Goal: Use online tool/utility: Use online tool/utility

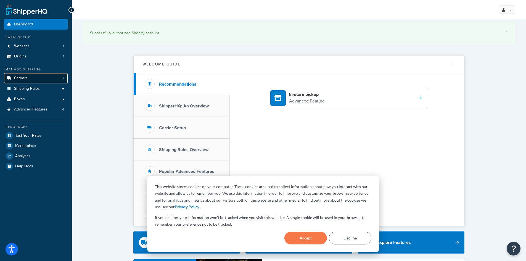
click at [24, 77] on span "Carriers" at bounding box center [21, 78] width 14 height 5
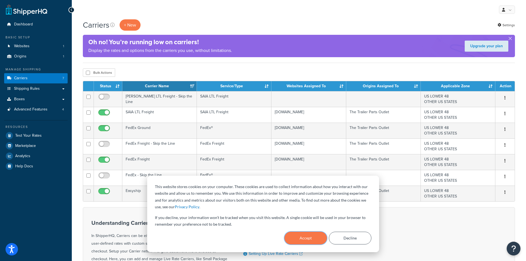
click at [302, 242] on button "Accept" at bounding box center [305, 237] width 42 height 13
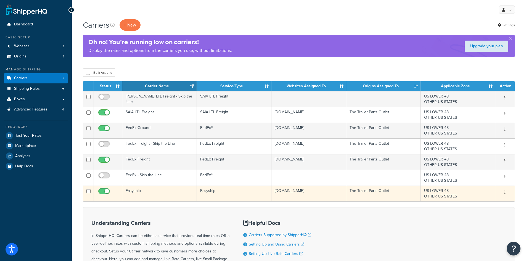
click at [345, 194] on td "the-trailer-parts-outlet.myshopify.com" at bounding box center [308, 193] width 74 height 16
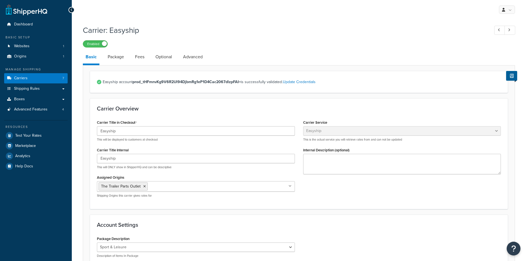
select select "easyship"
select select "sport_leisure"
click at [137, 60] on link "Fees" at bounding box center [139, 56] width 15 height 13
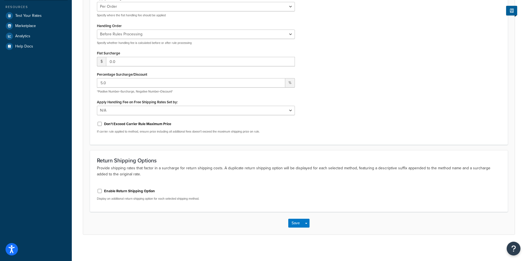
scroll to position [121, 0]
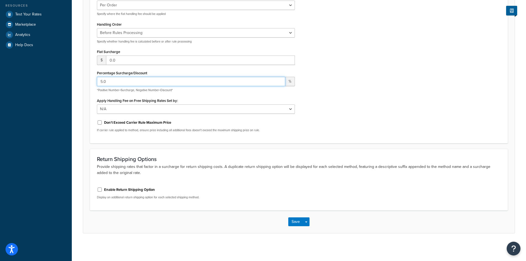
drag, startPoint x: 113, startPoint y: 82, endPoint x: 89, endPoint y: 82, distance: 24.3
click at [89, 82] on form "Any handling fees you wish to add to this carrier. Handling Fees Apply Handling…" at bounding box center [298, 88] width 431 height 289
drag, startPoint x: 120, startPoint y: 85, endPoint x: 93, endPoint y: 84, distance: 27.0
click at [93, 84] on div "Apply Handling Fees Per Order Per Item Per Package Specify where the flat handl…" at bounding box center [196, 64] width 206 height 143
drag, startPoint x: 122, startPoint y: 79, endPoint x: 92, endPoint y: 82, distance: 31.0
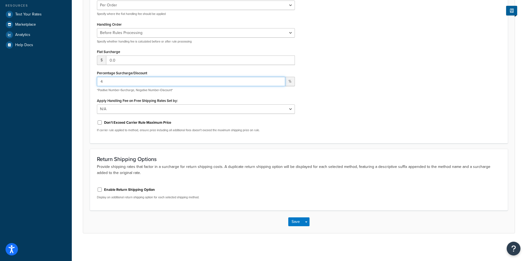
click at [92, 81] on div "Handling Fees Apply Handling Fees Per Order Per Item Per Package Specify where …" at bounding box center [298, 58] width 417 height 171
click at [85, 80] on form "Any handling fees you wish to add to this carrier. Handling Fees Apply Handling…" at bounding box center [298, 88] width 431 height 289
type input "5"
click at [353, 86] on div "Apply Handling Fees Per Order Per Item Per Package Specify where the flat handl…" at bounding box center [299, 64] width 412 height 143
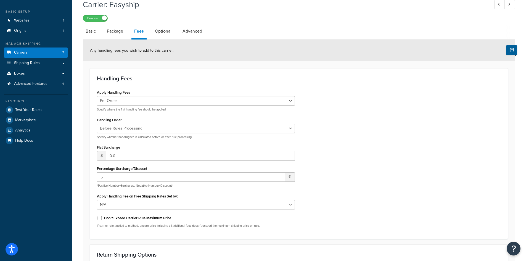
scroll to position [0, 0]
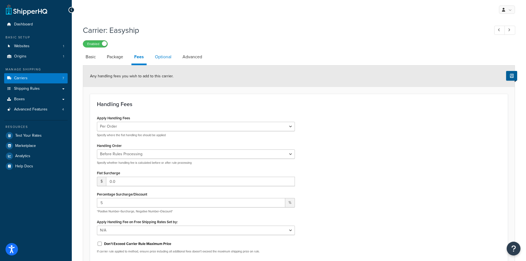
click at [157, 57] on link "Optional" at bounding box center [163, 56] width 22 height 13
select select "residential"
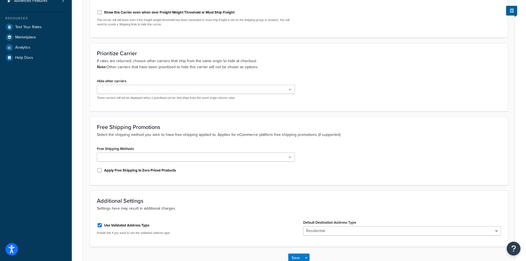
scroll to position [28, 0]
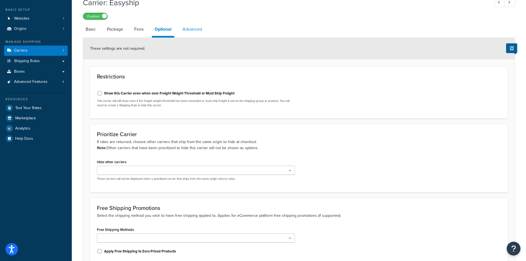
click at [198, 27] on link "Advanced" at bounding box center [192, 29] width 25 height 13
select select "false"
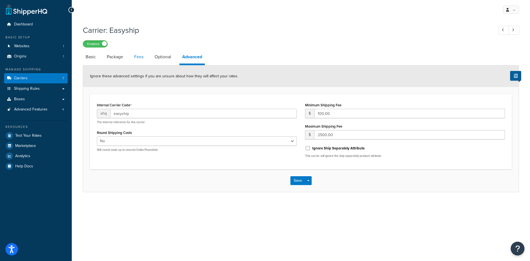
drag, startPoint x: 140, startPoint y: 55, endPoint x: 140, endPoint y: 61, distance: 5.5
click at [140, 55] on link "Fees" at bounding box center [138, 56] width 15 height 13
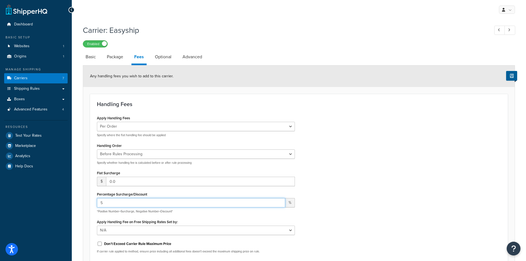
drag, startPoint x: 103, startPoint y: 204, endPoint x: 99, endPoint y: 203, distance: 4.2
click at [99, 203] on input "5" at bounding box center [191, 202] width 188 height 9
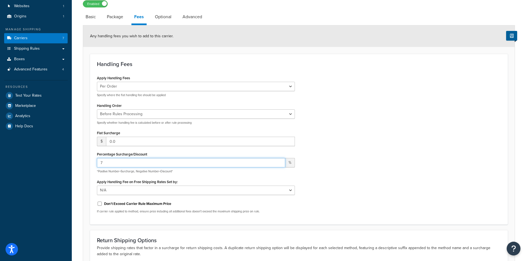
scroll to position [83, 0]
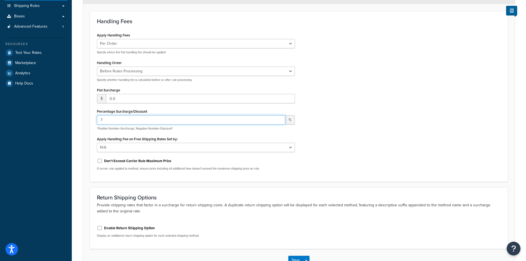
drag, startPoint x: 109, startPoint y: 120, endPoint x: 95, endPoint y: 119, distance: 13.3
click at [95, 119] on div "Apply Handling Fees Per Order Per Item Per Package Specify where the flat handl…" at bounding box center [196, 102] width 206 height 143
type input "5"
click at [368, 113] on div "Apply Handling Fees Per Order Per Item Per Package Specify where the flat handl…" at bounding box center [299, 102] width 412 height 143
click at [295, 258] on button "Save" at bounding box center [295, 259] width 15 height 9
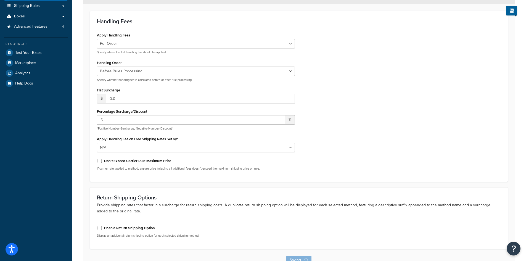
scroll to position [0, 0]
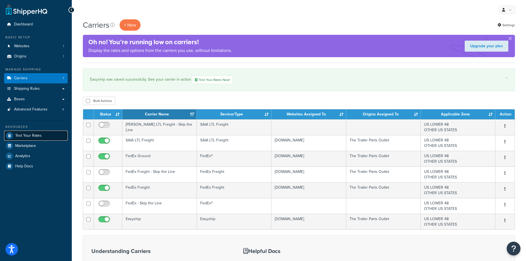
click at [27, 136] on span "Test Your Rates" at bounding box center [28, 135] width 26 height 5
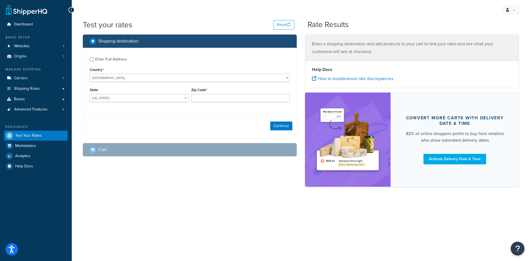
click at [98, 58] on div "Enter Full Address" at bounding box center [111, 59] width 32 height 8
click at [94, 58] on input "Enter Full Address" at bounding box center [92, 59] width 4 height 4
checkbox input "true"
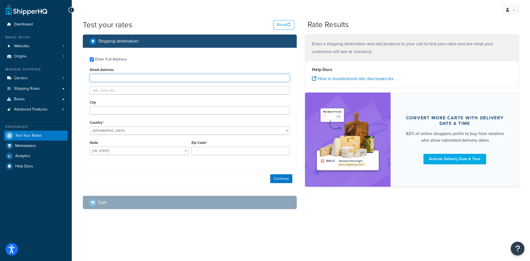
click at [133, 79] on input "Street Address" at bounding box center [190, 78] width 200 height 8
type input "[STREET_ADDRESS]"
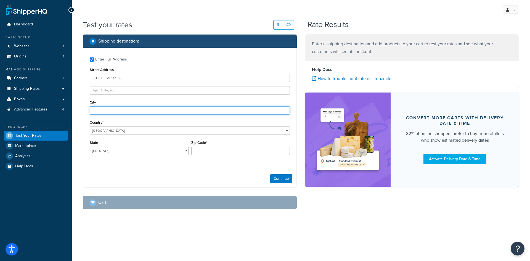
click at [108, 111] on input "City" at bounding box center [190, 110] width 200 height 8
type input "Grapeland"
click at [114, 148] on select "[US_STATE] [US_STATE] [US_STATE] [US_STATE] [US_STATE] Armed Forces Americas Ar…" at bounding box center [139, 151] width 99 height 8
select select "[GEOGRAPHIC_DATA]"
click at [90, 147] on select "[US_STATE] [US_STATE] [US_STATE] [US_STATE] [US_STATE] Armed Forces Americas Ar…" at bounding box center [139, 151] width 99 height 8
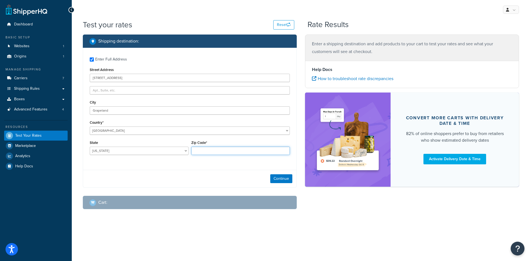
click at [232, 150] on input "Zip Code*" at bounding box center [240, 151] width 99 height 8
type input "75844"
click at [289, 178] on button "Continue" at bounding box center [281, 178] width 22 height 9
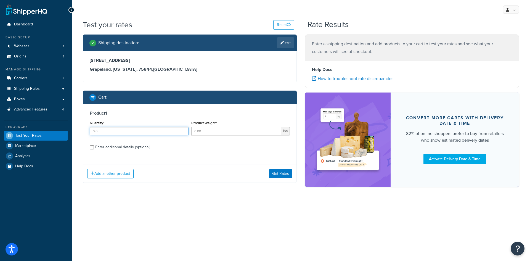
click at [116, 135] on input "Quantity*" at bounding box center [139, 131] width 99 height 8
type input "1"
click at [237, 131] on input "Product Weight*" at bounding box center [236, 131] width 90 height 8
type input "15"
click at [142, 146] on div "Enter additional details (optional)" at bounding box center [122, 147] width 55 height 8
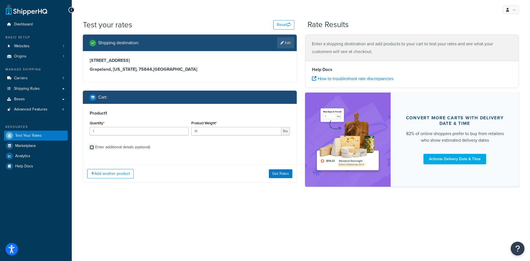
click at [94, 146] on input "Enter additional details (optional)" at bounding box center [92, 147] width 4 height 4
checkbox input "true"
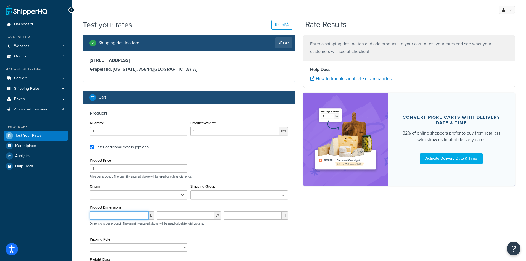
click at [123, 214] on input "number" at bounding box center [119, 215] width 59 height 8
type input "73"
type input "13"
type input "21"
click at [404, 206] on div "Shipping destination : Edit [STREET_ADDRESS][US_STATE] Cart : Product 1 Quantit…" at bounding box center [299, 173] width 440 height 278
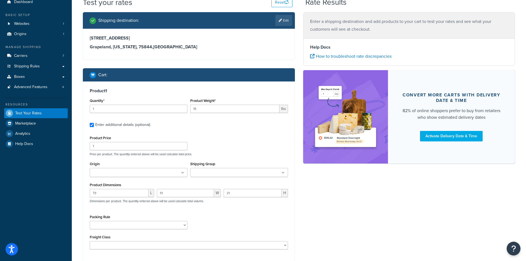
scroll to position [80, 0]
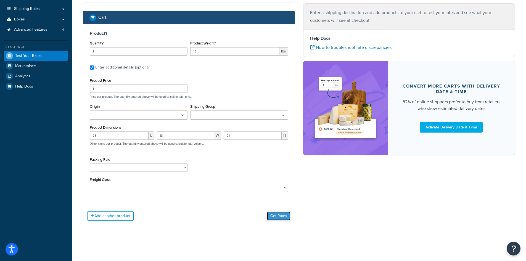
click at [271, 216] on button "Get Rates" at bounding box center [278, 215] width 23 height 9
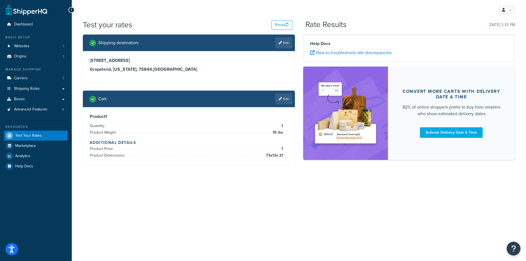
scroll to position [0, 0]
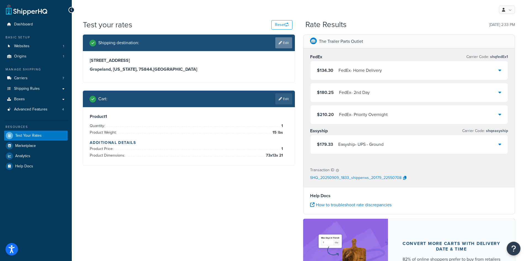
click at [290, 42] on link "Edit" at bounding box center [283, 42] width 17 height 11
select select "[GEOGRAPHIC_DATA]"
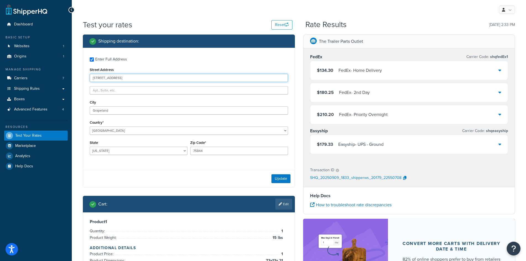
drag, startPoint x: 137, startPoint y: 76, endPoint x: 75, endPoint y: 79, distance: 61.6
click at [75, 79] on div "Test your rates Reset Rate Results [DATE] 2:33 PM Shipping destination : Enter …" at bounding box center [299, 175] width 454 height 312
type input "[STREET_ADDRESS]"
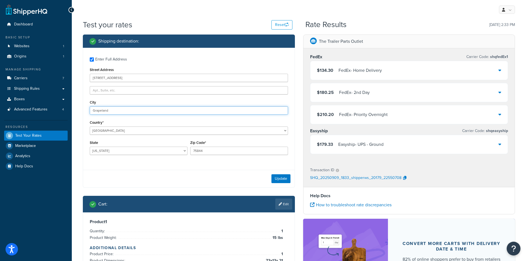
drag, startPoint x: 119, startPoint y: 112, endPoint x: 76, endPoint y: 109, distance: 43.2
click at [74, 109] on div "Test your rates Reset Rate Results [DATE] 2:33 PM Shipping destination : Enter …" at bounding box center [299, 175] width 454 height 312
type input "[GEOGRAPHIC_DATA]"
click at [124, 153] on select "[US_STATE] [US_STATE] [US_STATE] [US_STATE] [US_STATE] Armed Forces Americas Ar…" at bounding box center [139, 151] width 98 height 8
select select "PA"
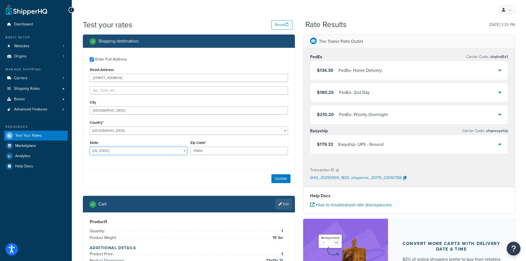
click at [90, 147] on select "[US_STATE] [US_STATE] [US_STATE] [US_STATE] [US_STATE] Armed Forces Americas Ar…" at bounding box center [139, 151] width 98 height 8
drag, startPoint x: 221, startPoint y: 150, endPoint x: 176, endPoint y: 148, distance: 44.7
click at [176, 148] on div "State [US_STATE] [US_STATE] [US_STATE] [US_STATE] [US_STATE] Armed Forces Ameri…" at bounding box center [188, 149] width 201 height 20
type input "16531"
click at [277, 177] on button "Update" at bounding box center [280, 178] width 19 height 9
